Goal: Download file/media

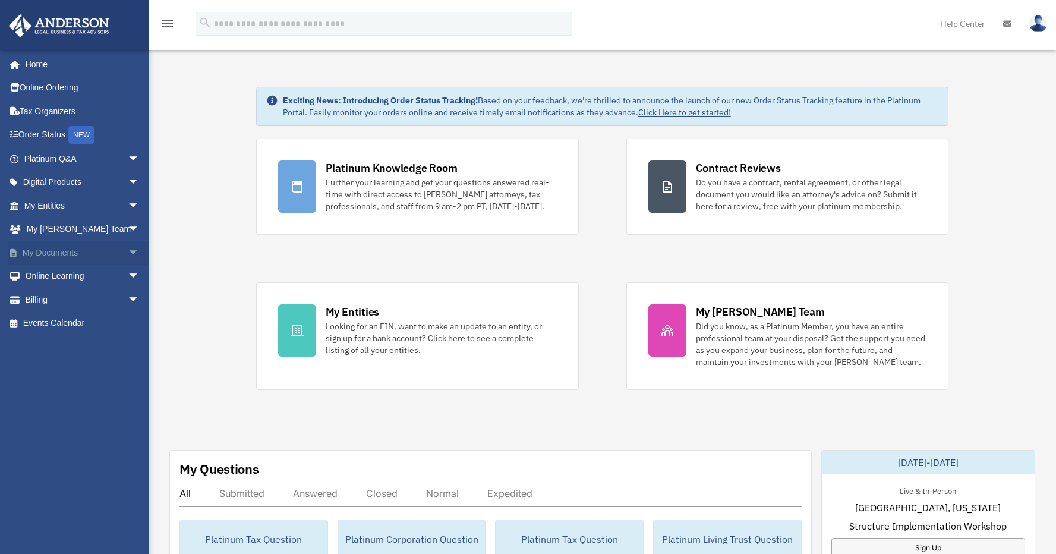
click at [128, 252] on span "arrow_drop_down" at bounding box center [140, 253] width 24 height 24
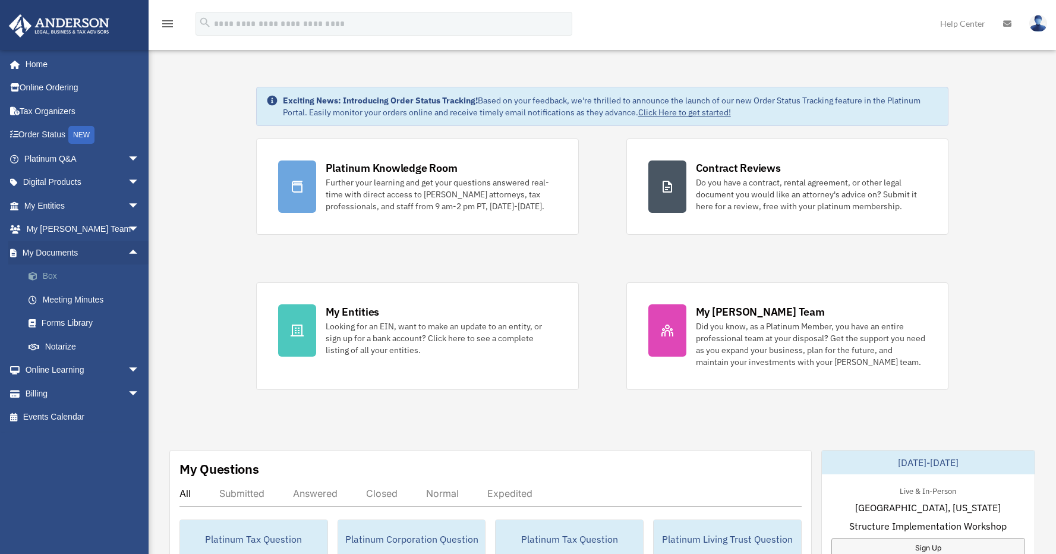
click at [62, 275] on link "Box" at bounding box center [87, 277] width 141 height 24
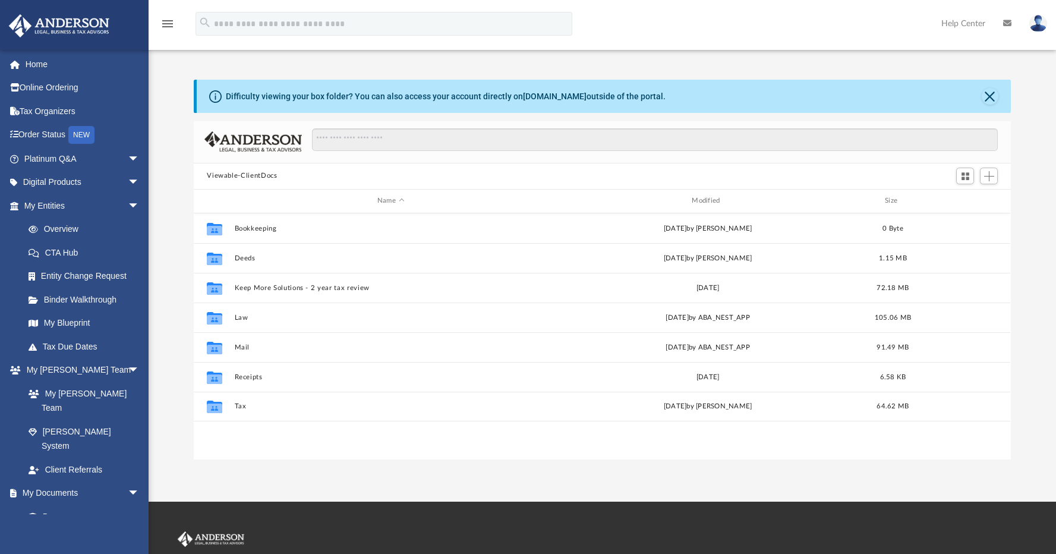
scroll to position [262, 808]
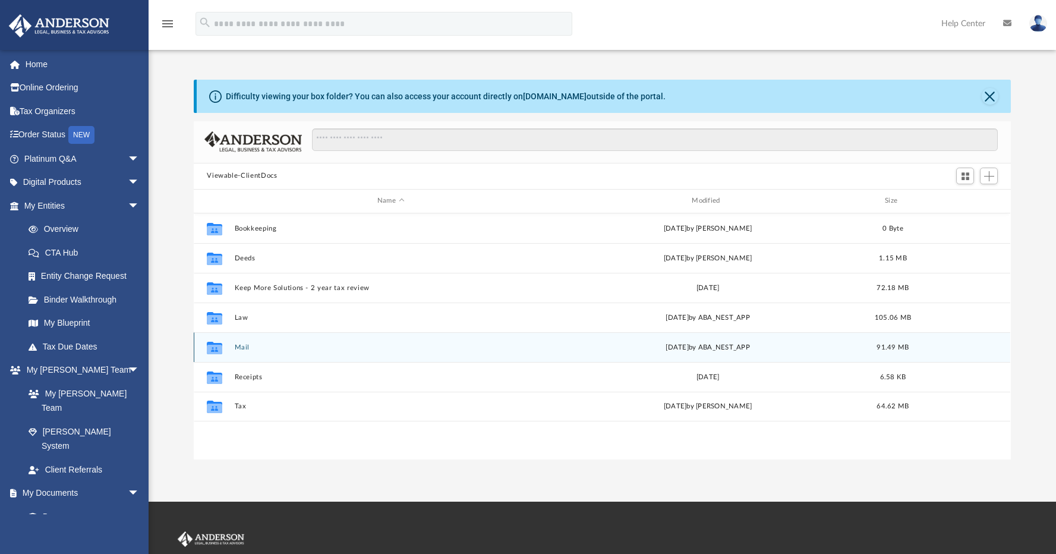
click at [210, 348] on icon "grid" at bounding box center [214, 349] width 15 height 10
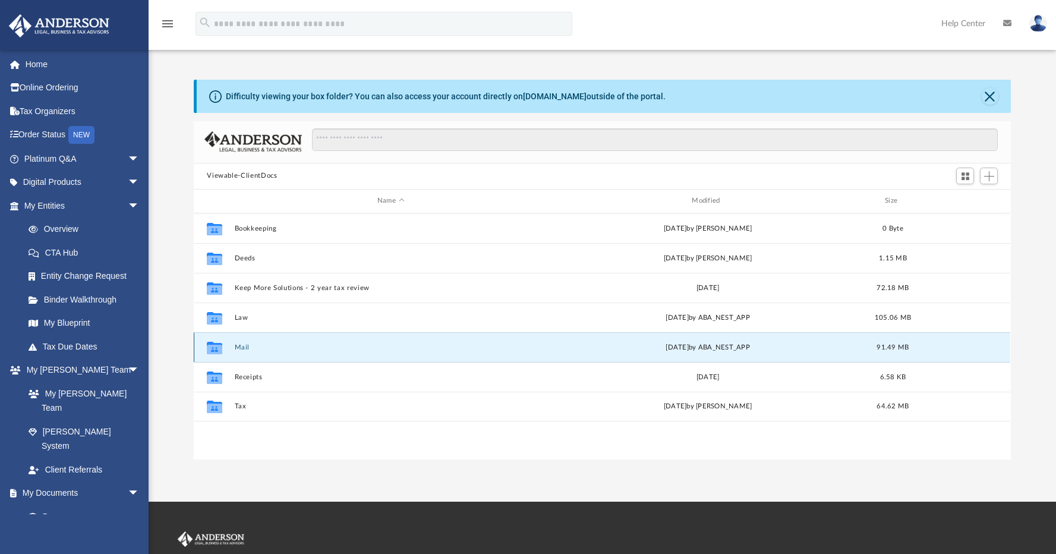
click at [240, 348] on button "Mail" at bounding box center [391, 348] width 312 height 8
click at [242, 349] on button "Mail" at bounding box center [391, 348] width 312 height 8
click at [213, 348] on icon "grid" at bounding box center [214, 347] width 15 height 12
click at [243, 348] on button "Mail" at bounding box center [391, 348] width 312 height 8
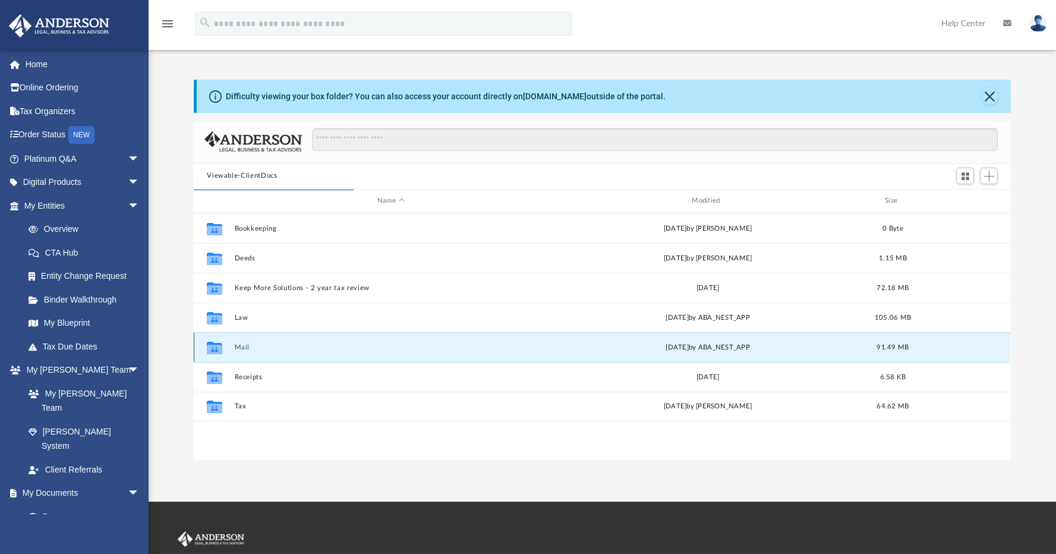
click at [243, 348] on button "Mail" at bounding box center [391, 348] width 312 height 8
click at [989, 96] on button "Close" at bounding box center [990, 96] width 17 height 17
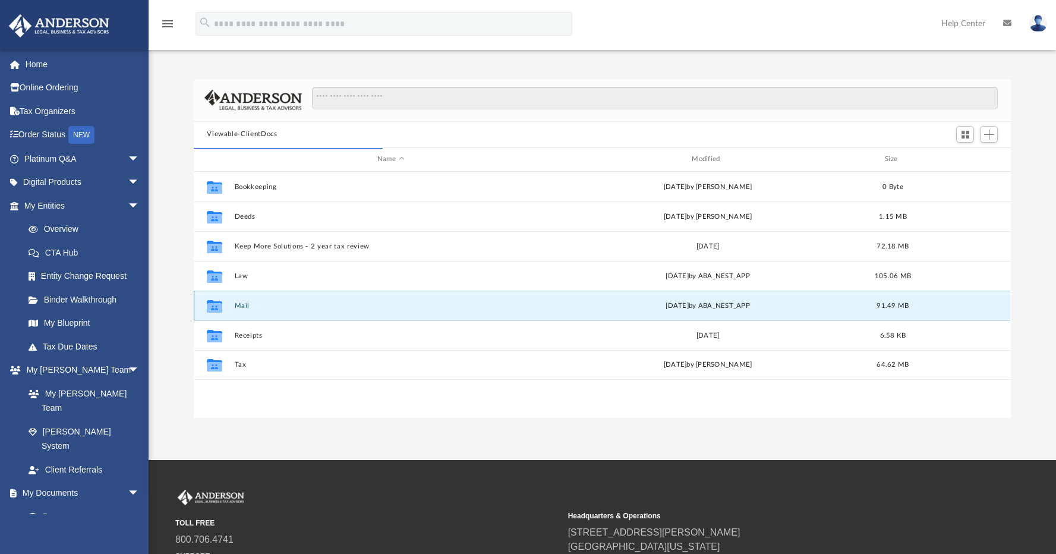
click at [241, 307] on button "Mail" at bounding box center [391, 306] width 312 height 8
click at [213, 306] on g "grid" at bounding box center [214, 306] width 15 height 12
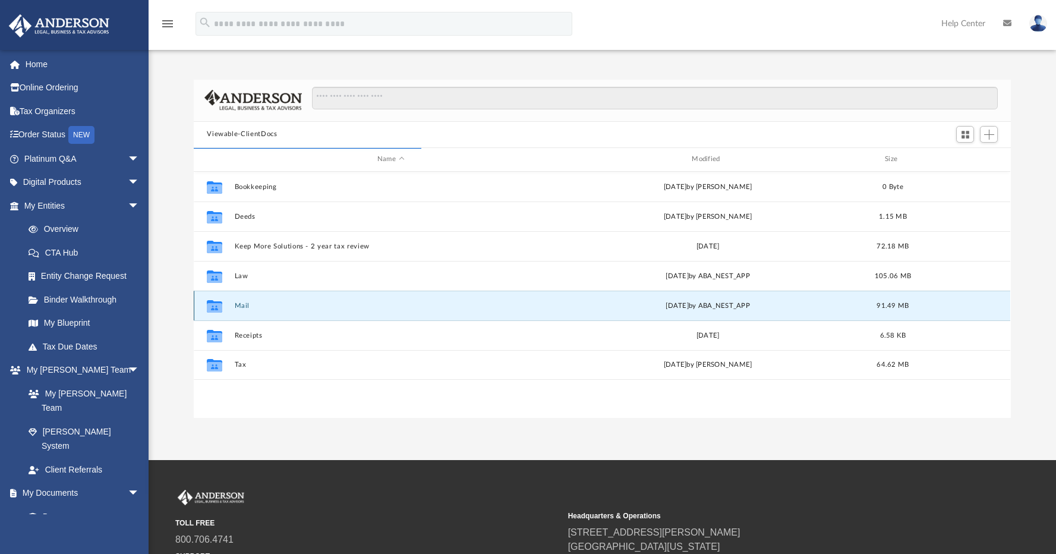
click at [661, 304] on div "Mon Sep 22 2025 by ABA_NEST_APP" at bounding box center [708, 305] width 312 height 11
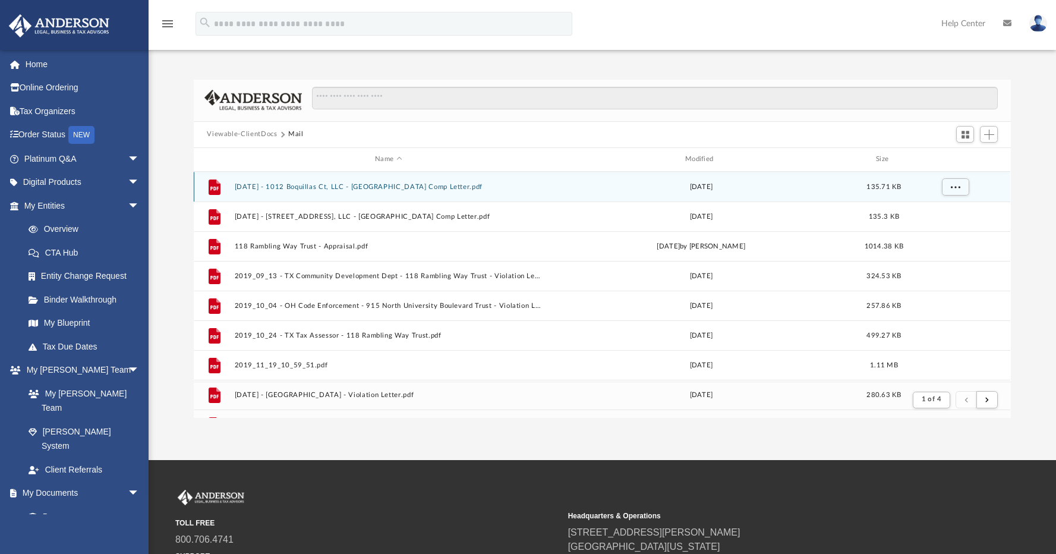
scroll to position [225, 808]
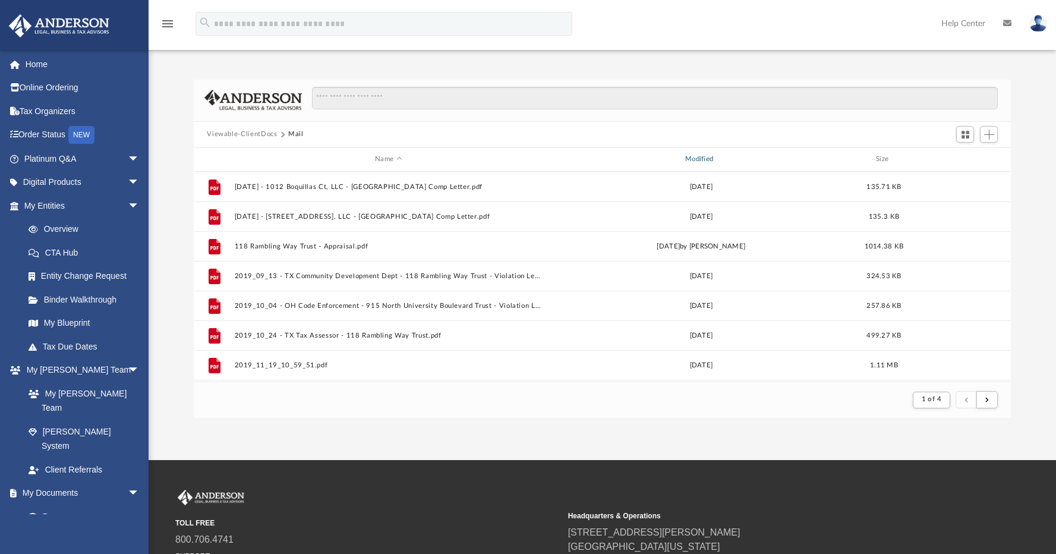
click at [706, 159] on div "Modified" at bounding box center [701, 159] width 308 height 11
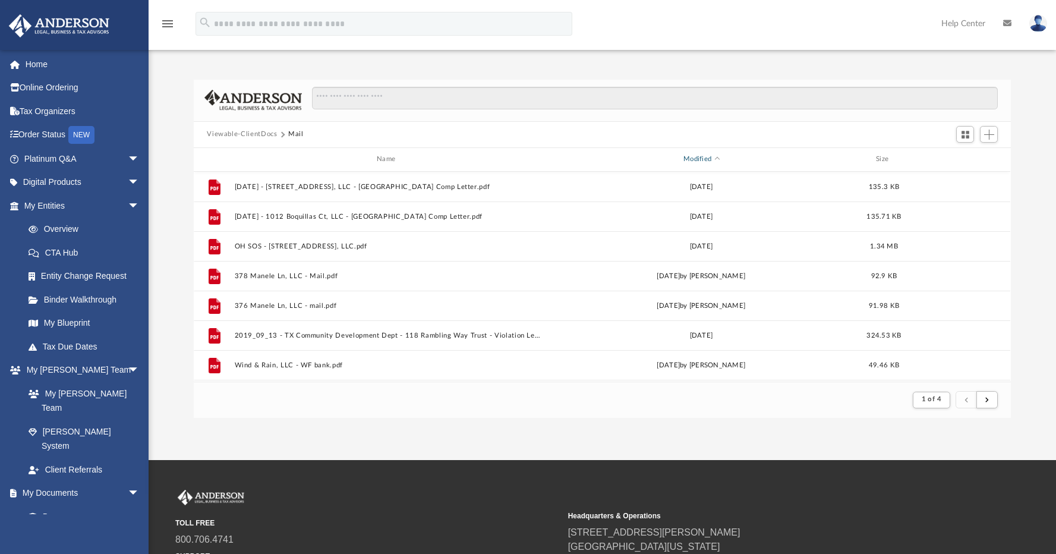
click at [703, 157] on div "Modified" at bounding box center [701, 159] width 308 height 11
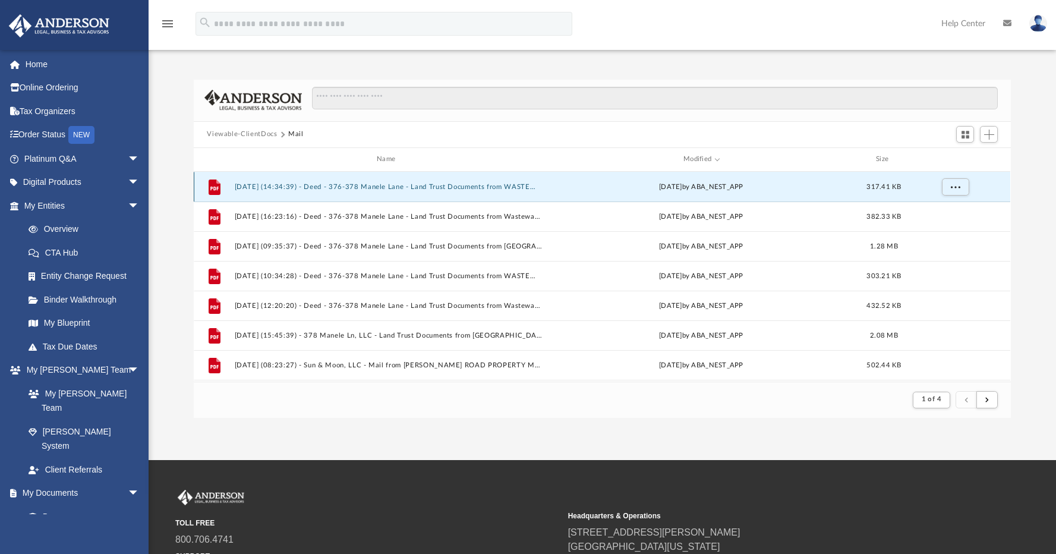
click at [359, 185] on button "2025.09.22 (14:34:39) - Deed - 376-378 Manele Lane - Land Trust Documents from …" at bounding box center [389, 187] width 308 height 8
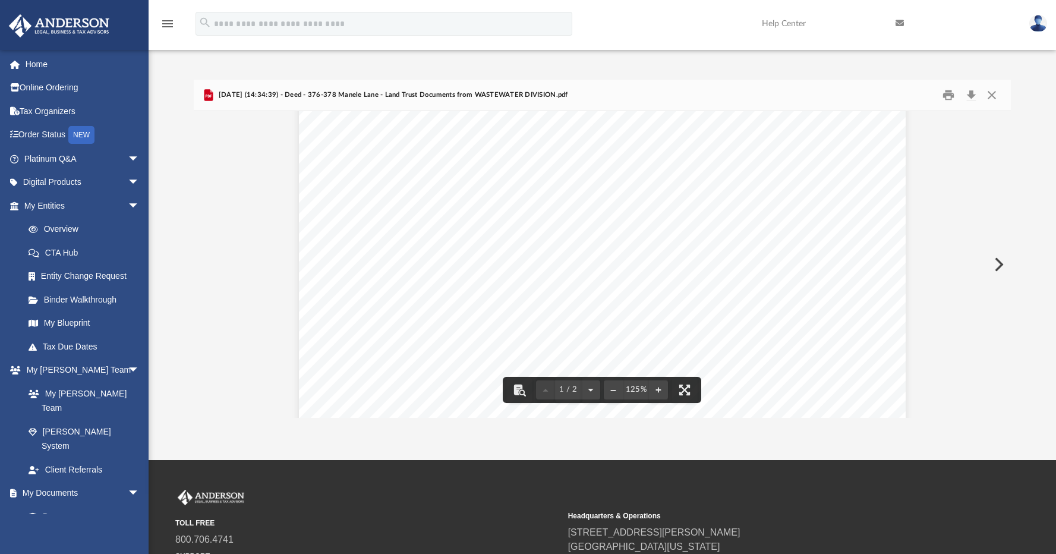
scroll to position [173, 0]
click at [973, 92] on button "Download" at bounding box center [971, 95] width 21 height 18
click at [276, 225] on div "Document Viewer" at bounding box center [602, 485] width 817 height 1095
click at [1044, 31] on link at bounding box center [1039, 23] width 36 height 52
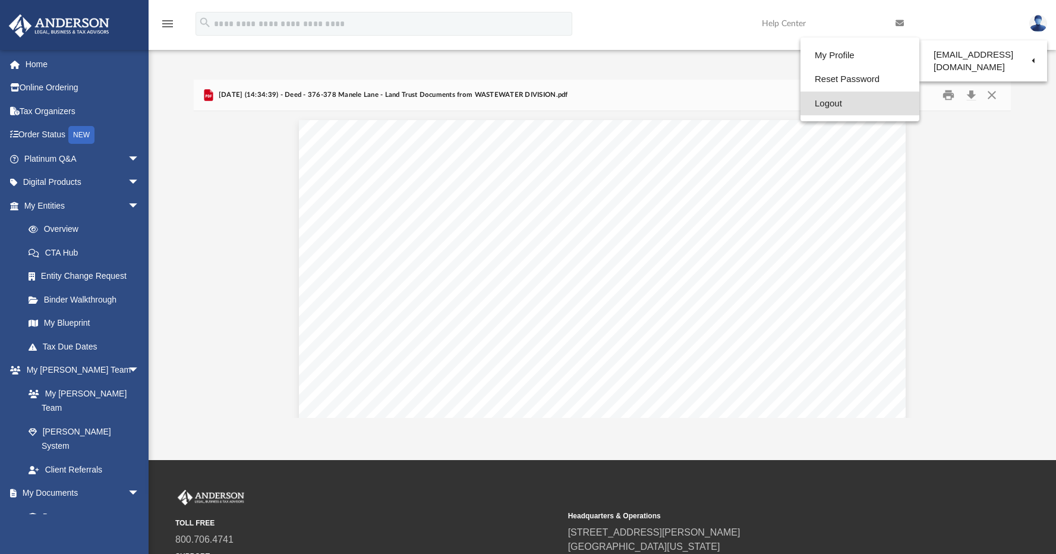
click at [836, 99] on link "Logout" at bounding box center [860, 104] width 119 height 24
